Goal: Information Seeking & Learning: Learn about a topic

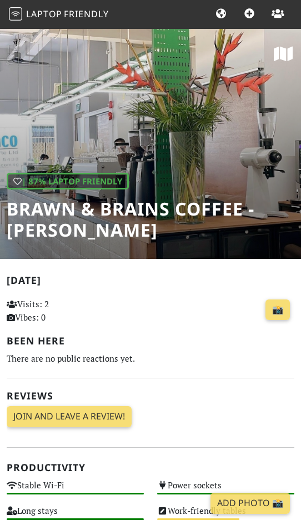
click at [170, 323] on div "📸" at bounding box center [200, 310] width 187 height 30
click at [70, 14] on span "Friendly" at bounding box center [86, 14] width 44 height 12
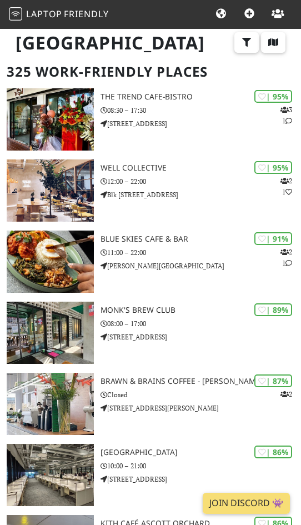
scroll to position [72, 0]
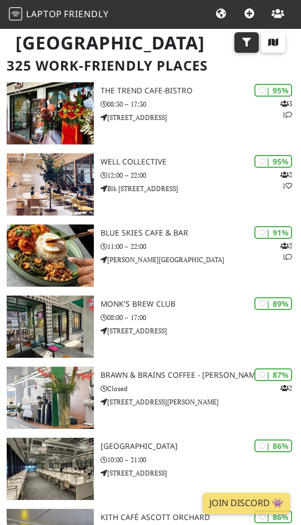
click at [249, 43] on icon "button" at bounding box center [246, 42] width 11 height 9
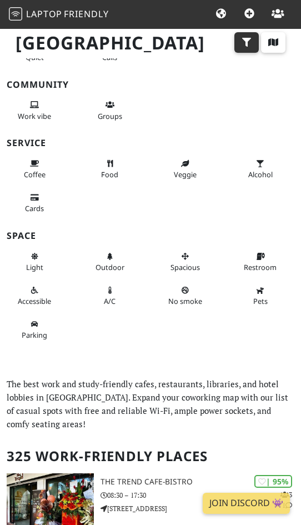
scroll to position [0, 0]
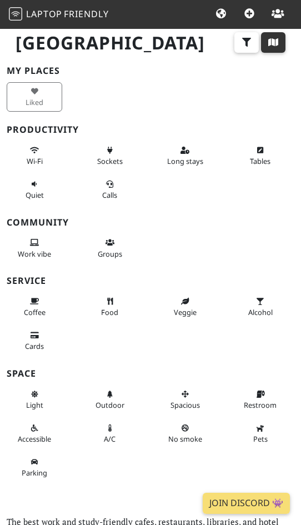
click at [273, 45] on icon "button" at bounding box center [273, 42] width 11 height 9
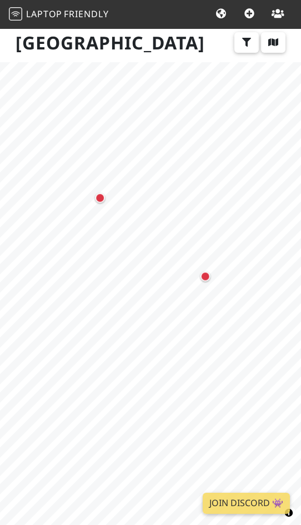
click at [301, 286] on html "Laptop Friendly Cities Add Join Community Singapore Filters My Places Liked Pro…" at bounding box center [150, 262] width 301 height 525
click at [201, 291] on div "Map marker" at bounding box center [199, 291] width 8 height 8
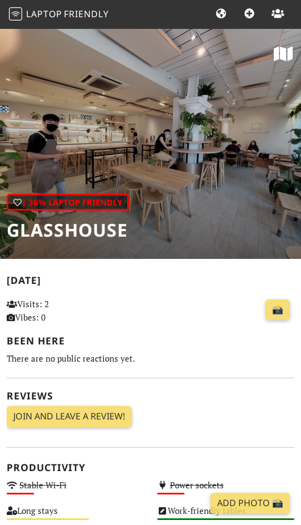
click at [287, 56] on icon at bounding box center [283, 54] width 19 height 17
click at [81, 17] on span "Friendly" at bounding box center [86, 14] width 44 height 12
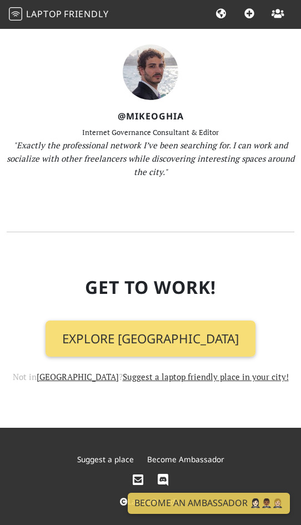
scroll to position [1715, 0]
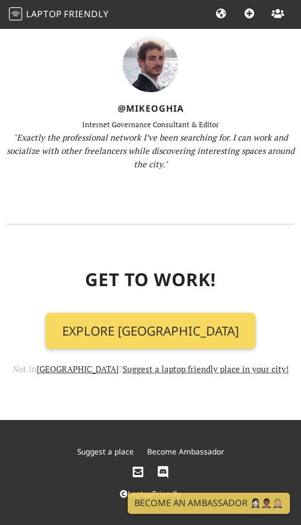
click at [104, 327] on link "Explore Singapore" at bounding box center [151, 331] width 210 height 37
click at [148, 342] on link "Explore Singapore" at bounding box center [151, 331] width 210 height 37
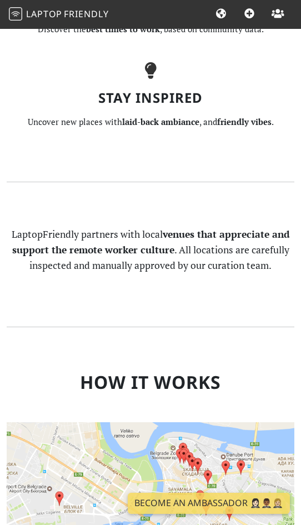
scroll to position [57, 0]
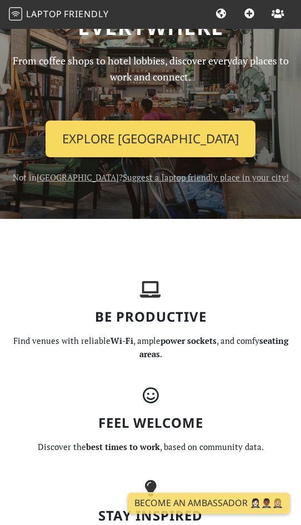
click at [181, 139] on link "Explore Singapore" at bounding box center [151, 139] width 210 height 37
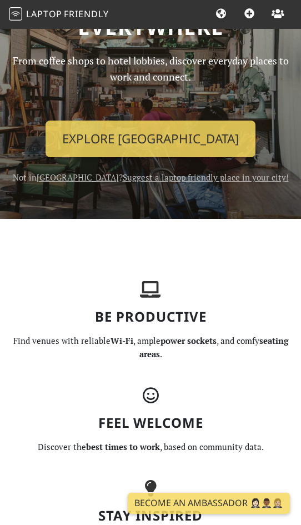
click at [150, 316] on h3 "Be Productive" at bounding box center [151, 317] width 288 height 16
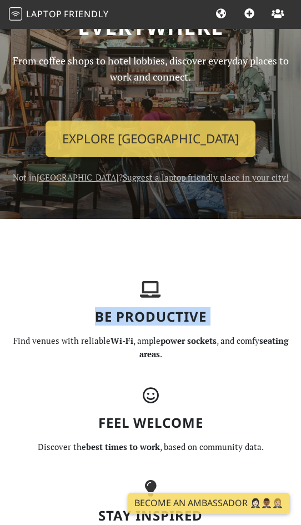
click at [150, 316] on h3 "Be Productive" at bounding box center [151, 317] width 288 height 16
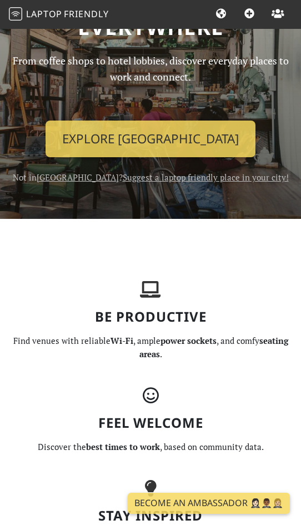
click at [150, 316] on h3 "Be Productive" at bounding box center [151, 317] width 288 height 16
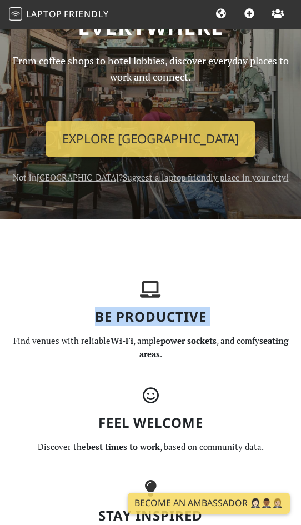
click at [173, 352] on p "Find venues with reliable Wi-Fi , ample power sockets , and comfy seating areas…" at bounding box center [151, 347] width 288 height 27
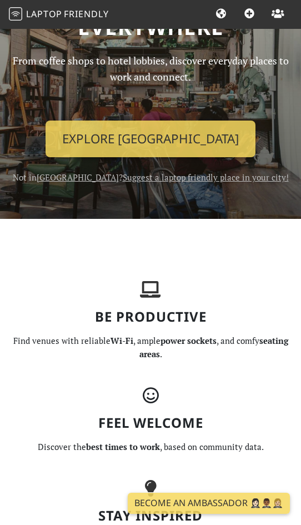
scroll to position [0, 0]
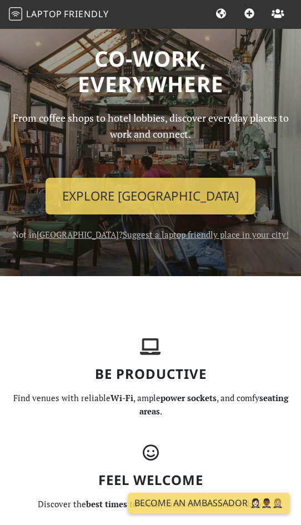
click at [58, 18] on span "Laptop" at bounding box center [44, 14] width 36 height 12
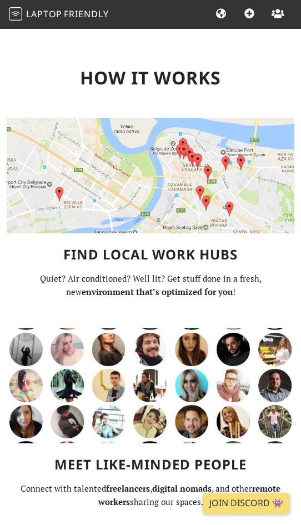
scroll to position [818, 0]
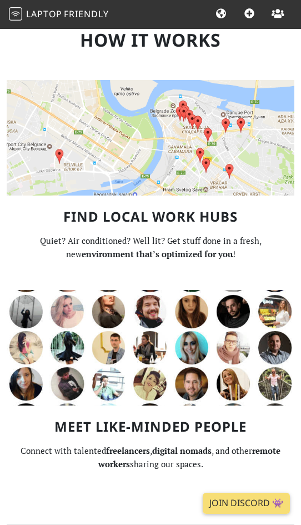
click at [158, 170] on img at bounding box center [151, 138] width 288 height 116
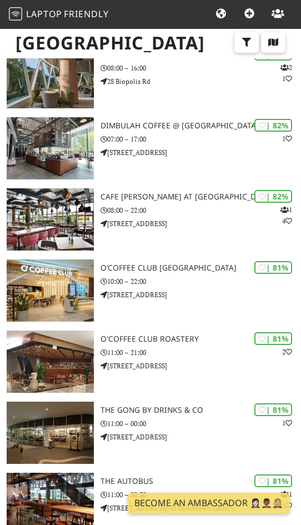
scroll to position [803, 0]
